Goal: Information Seeking & Learning: Compare options

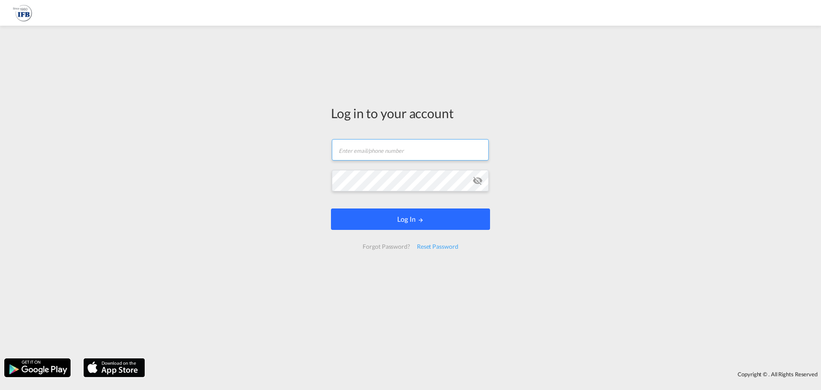
type input "[EMAIL_ADDRESS][DOMAIN_NAME]"
click at [401, 217] on button "Log In" at bounding box center [410, 218] width 159 height 21
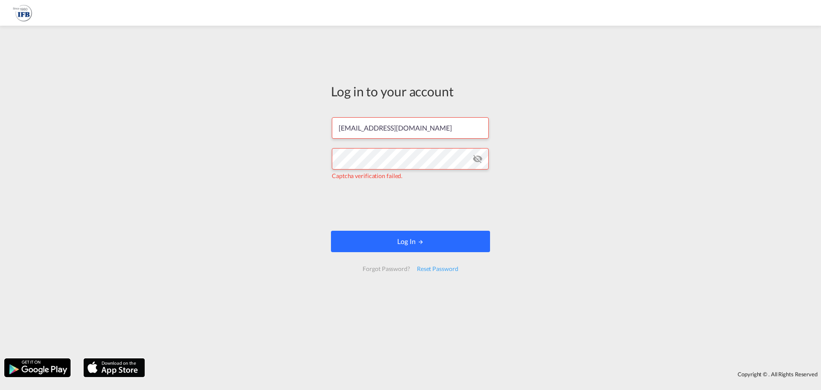
click at [407, 243] on button "Log In" at bounding box center [410, 241] width 159 height 21
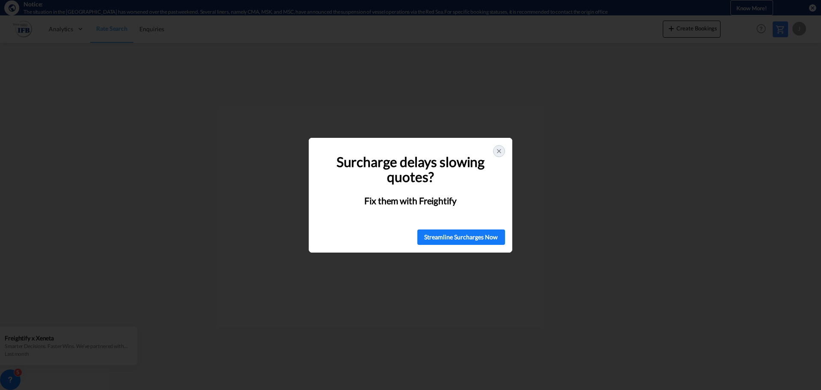
click at [500, 150] on icon at bounding box center [499, 150] width 3 height 3
